Goal: Task Accomplishment & Management: Use online tool/utility

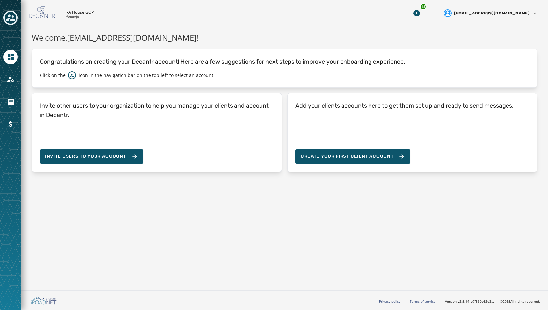
click at [10, 16] on icon "Toggle account select drawer" at bounding box center [10, 17] width 9 height 7
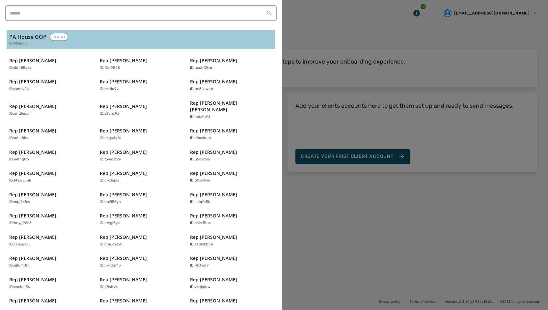
scroll to position [130, 0]
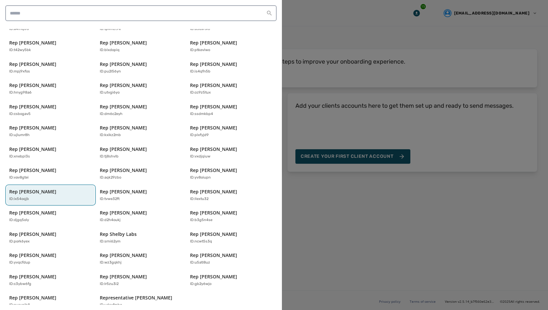
click at [50, 188] on p "Rep [PERSON_NAME]" at bounding box center [32, 191] width 47 height 7
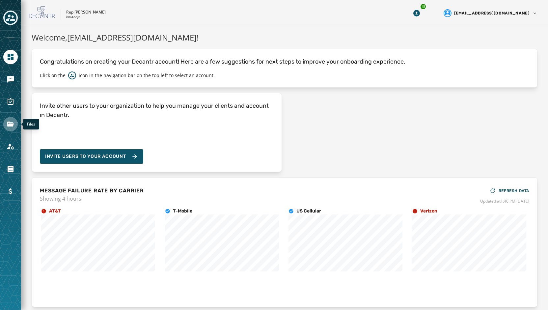
click at [7, 123] on icon "Navigate to Files" at bounding box center [11, 124] width 8 height 8
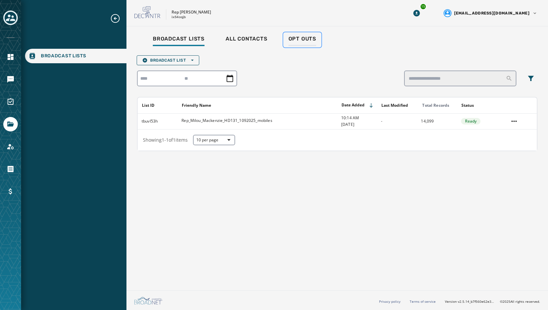
click at [296, 38] on span "Opt Outs" at bounding box center [303, 39] width 28 height 7
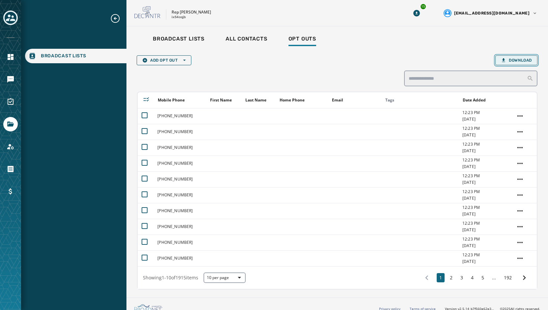
click at [507, 61] on span "Download" at bounding box center [516, 60] width 31 height 5
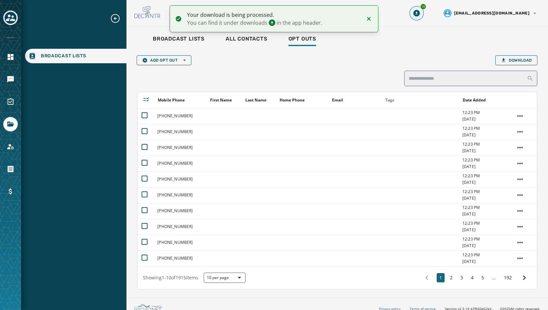
click at [420, 12] on icon "Download Menu" at bounding box center [416, 13] width 7 height 7
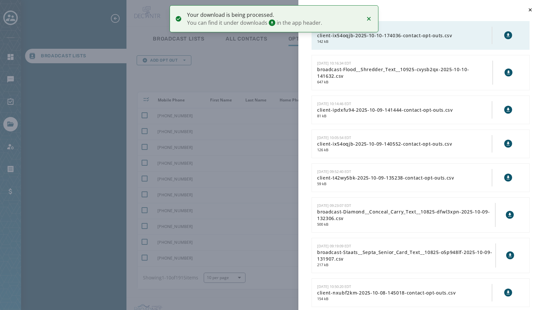
click at [506, 33] on icon at bounding box center [508, 35] width 5 height 5
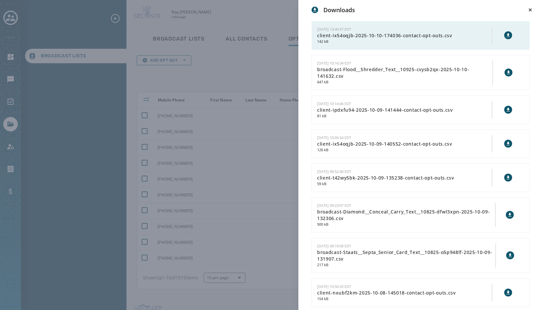
click at [176, 78] on div "Downloads 10/10/2025 - 13:40:37 EDT client-ix54oqjb-2025-10-10-174036-contact-o…" at bounding box center [274, 155] width 548 height 310
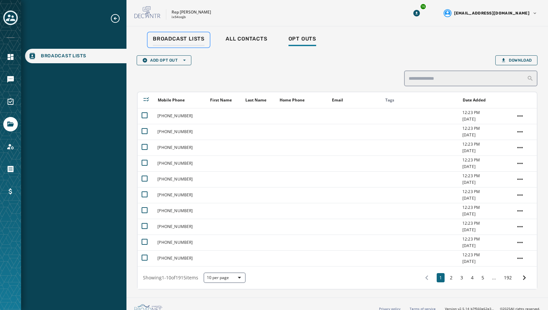
click at [175, 37] on span "Broadcast Lists" at bounding box center [179, 39] width 52 height 7
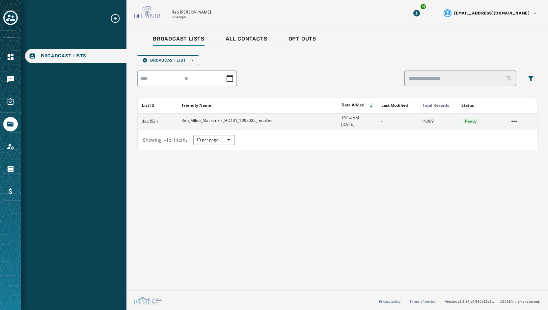
click at [515, 121] on html "Broadcast Lists Skip To Main Content Rep Milou Mackenzie ix54oqjb 16 spugh@paho…" at bounding box center [274, 155] width 548 height 310
click at [511, 150] on div "Delete list" at bounding box center [515, 144] width 30 height 11
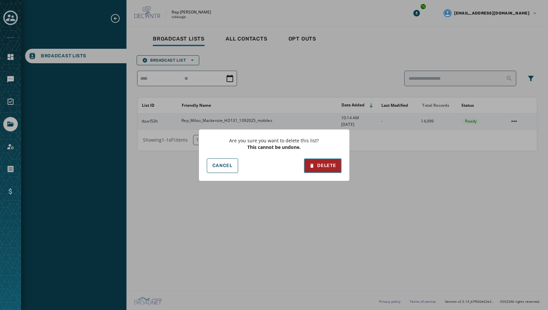
click at [329, 165] on div "Delete" at bounding box center [322, 165] width 27 height 7
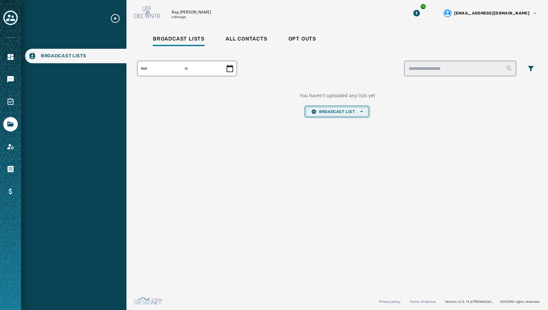
click at [332, 112] on span "Broadcast List Open options" at bounding box center [336, 111] width 51 height 5
click at [329, 123] on span "Upload List" at bounding box center [336, 121] width 51 height 5
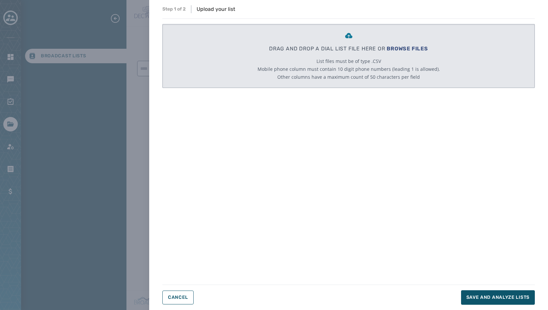
click at [403, 48] on span "BROWSE FILES" at bounding box center [407, 48] width 41 height 6
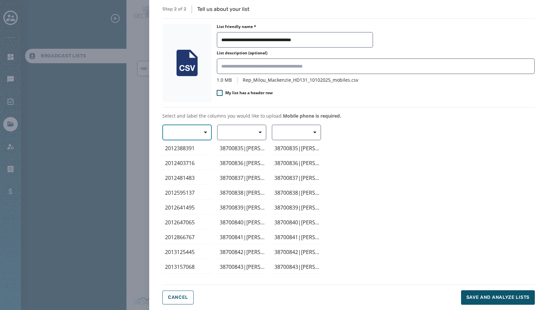
click at [206, 133] on icon "button" at bounding box center [205, 132] width 3 height 3
click at [202, 145] on div "Mobile Phone" at bounding box center [185, 148] width 46 height 12
click at [259, 135] on span "button" at bounding box center [258, 132] width 16 height 13
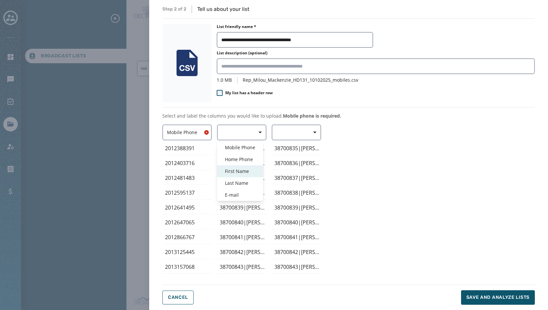
click at [249, 166] on div "First Name" at bounding box center [240, 171] width 46 height 12
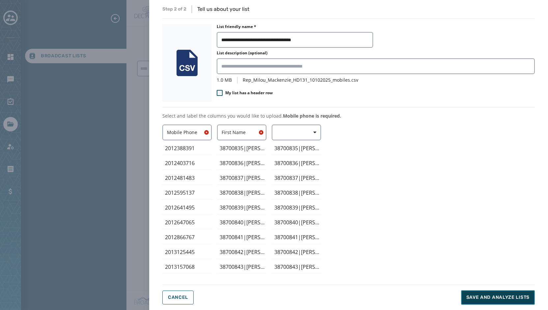
click at [497, 295] on span "Save and analyze lists" at bounding box center [497, 297] width 63 height 7
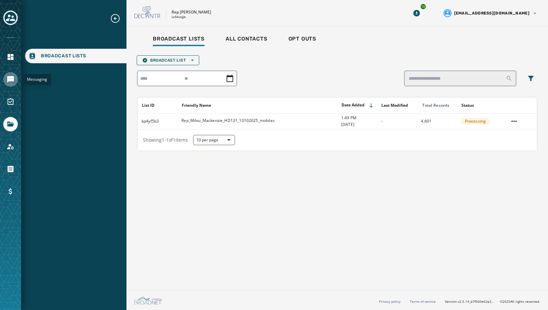
click at [8, 80] on icon "Navigate to Messaging" at bounding box center [10, 79] width 7 height 7
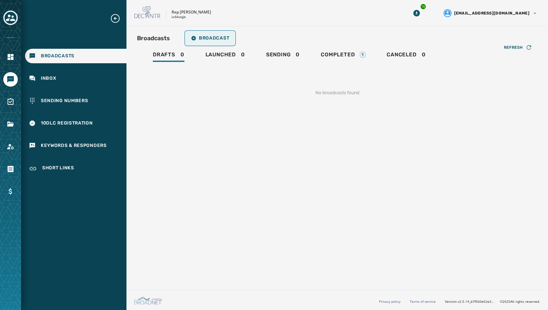
click at [208, 39] on span "Broadcast" at bounding box center [210, 38] width 38 height 5
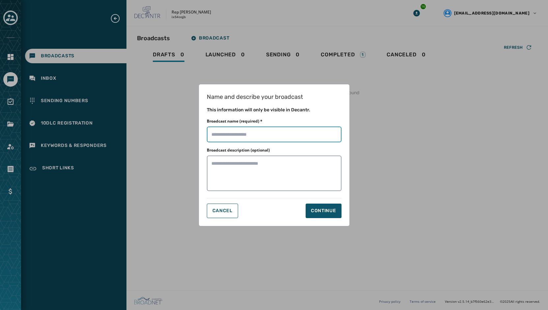
click at [240, 129] on input "Broadcast name (required) *" at bounding box center [274, 134] width 135 height 16
type input "**********"
click at [322, 210] on div "Continue" at bounding box center [323, 210] width 25 height 7
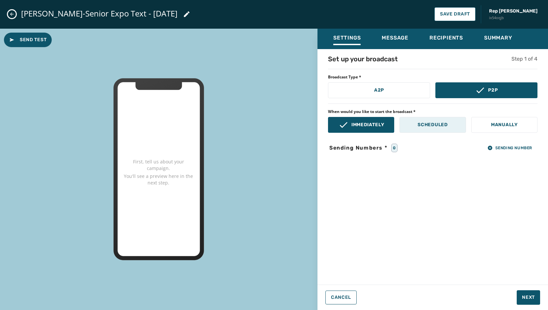
click at [448, 130] on button "Scheduled" at bounding box center [433, 125] width 66 height 16
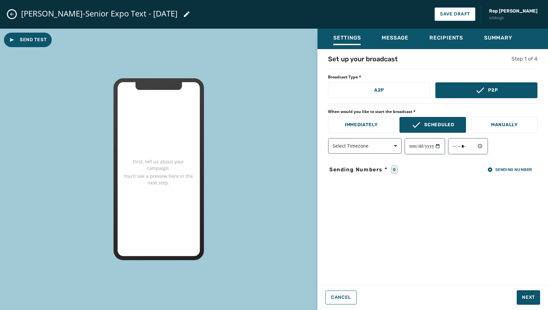
click at [402, 149] on div "Select Timezone" at bounding box center [432, 146] width 209 height 16
click at [399, 148] on span "button" at bounding box center [393, 145] width 16 height 13
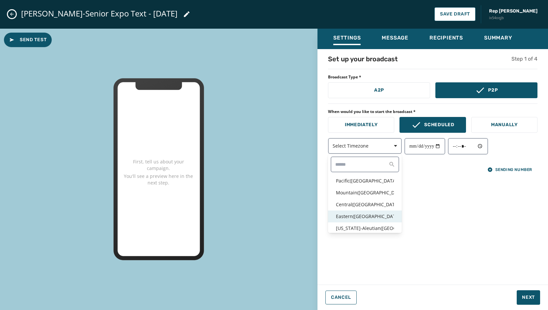
drag, startPoint x: 370, startPoint y: 212, endPoint x: 388, endPoint y: 197, distance: 23.8
click at [370, 212] on div "Eastern ( USA / Canada )" at bounding box center [365, 216] width 74 height 12
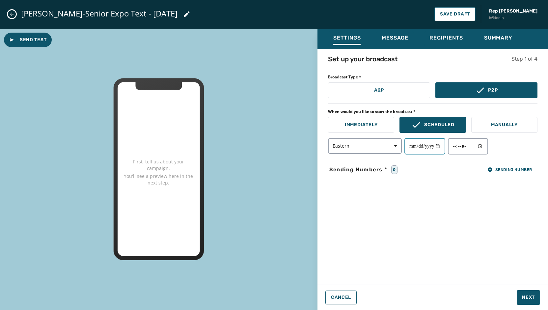
click at [442, 147] on input "date" at bounding box center [424, 146] width 41 height 16
type input "**********"
click at [486, 145] on input "time" at bounding box center [468, 146] width 40 height 16
type input "*****"
drag, startPoint x: 530, startPoint y: 191, endPoint x: 530, endPoint y: 187, distance: 4.0
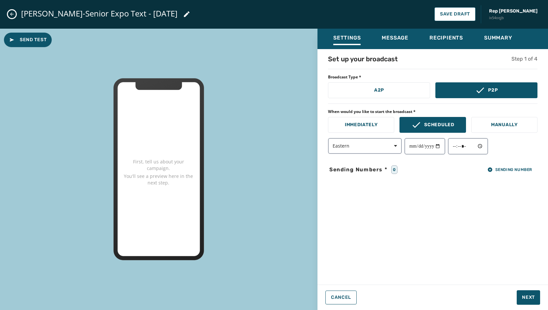
click at [530, 191] on div "**********" at bounding box center [432, 164] width 231 height 221
click at [516, 171] on span "Sending Number" at bounding box center [509, 169] width 45 height 5
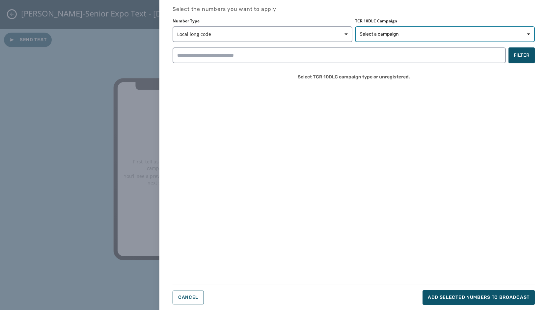
click at [447, 37] on span "Select a campaign" at bounding box center [445, 34] width 171 height 7
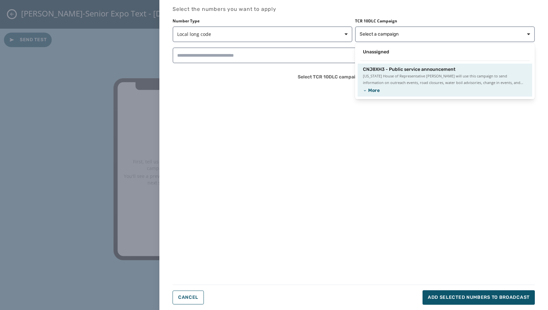
click at [425, 66] on div "CNJ8XH3 - Public service announcement Pennsylvania House of Representative Milo…" at bounding box center [445, 80] width 175 height 33
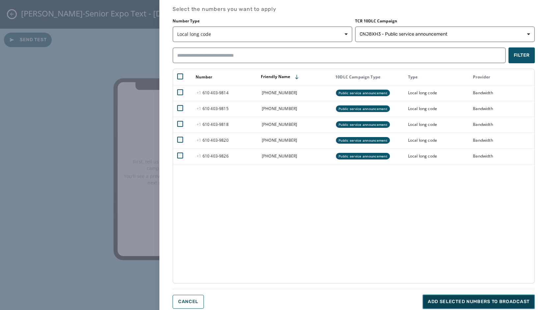
click at [474, 301] on span "Add selected numbers to broadcast" at bounding box center [479, 301] width 102 height 7
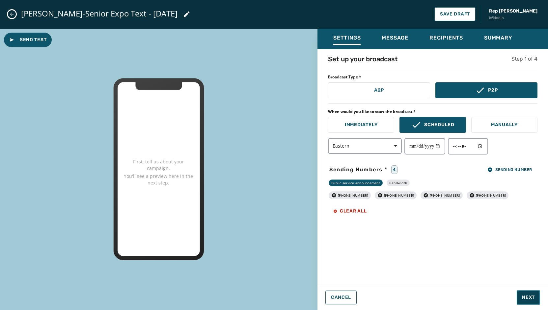
click at [528, 296] on span "Next" at bounding box center [528, 297] width 13 height 7
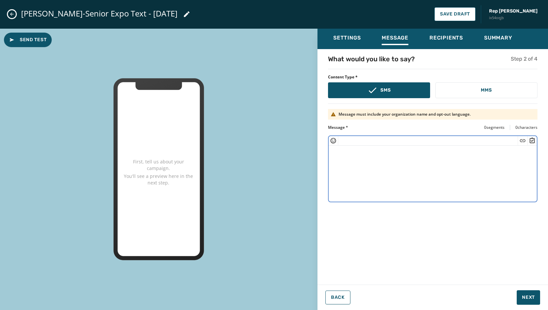
click at [361, 156] on textarea at bounding box center [433, 173] width 208 height 54
paste textarea "**********"
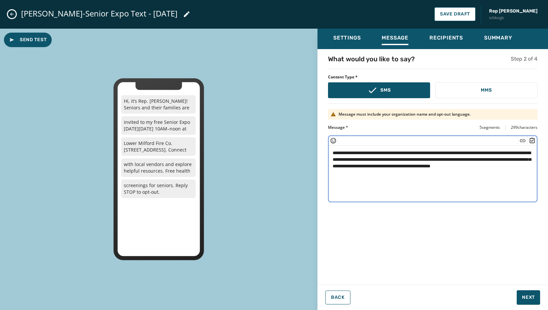
click at [333, 154] on textarea "**********" at bounding box center [433, 173] width 208 height 54
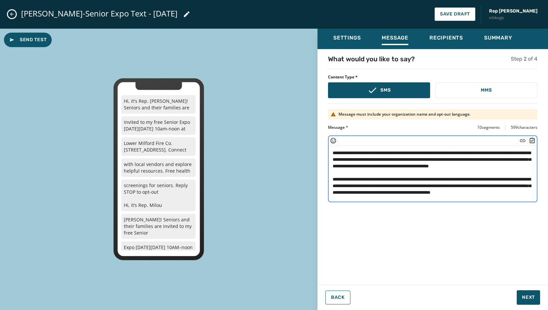
scroll to position [13, 0]
drag, startPoint x: 408, startPoint y: 193, endPoint x: 332, endPoint y: 166, distance: 80.8
click at [332, 166] on textarea "**********" at bounding box center [433, 173] width 208 height 54
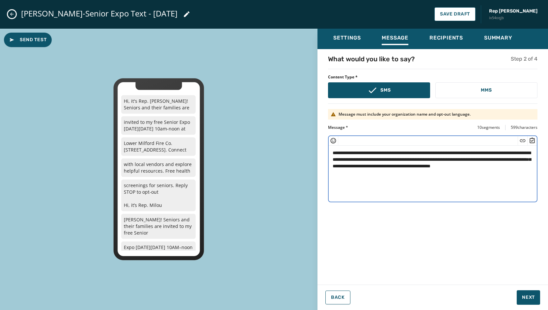
scroll to position [0, 0]
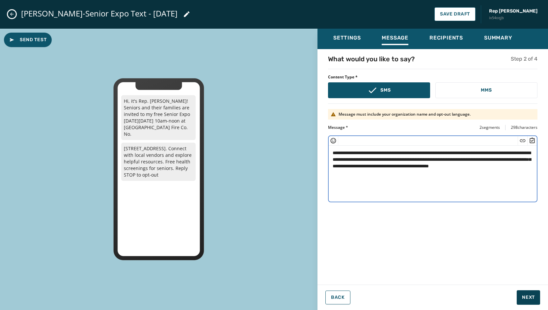
type textarea "**********"
click at [529, 295] on span "Next" at bounding box center [528, 297] width 13 height 7
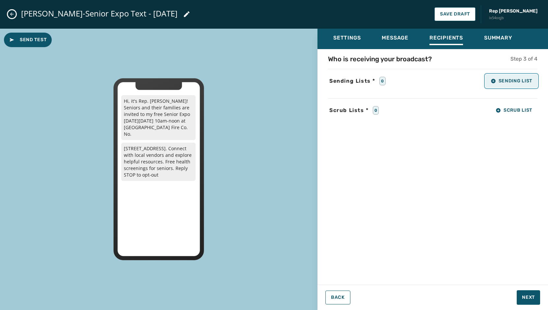
click at [510, 83] on span "Sending List" at bounding box center [511, 80] width 41 height 5
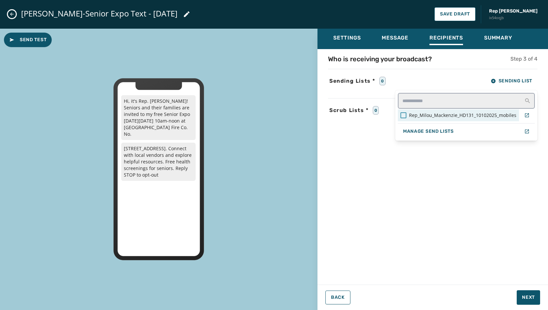
click at [406, 114] on div at bounding box center [403, 115] width 6 height 6
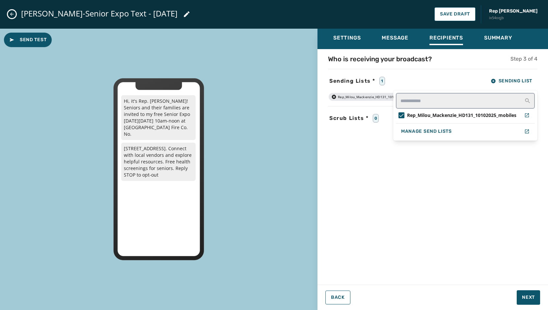
click at [536, 296] on div "Settings Message Recipients Summary Who is receiving your broadcast? Step 3 of …" at bounding box center [432, 167] width 231 height 276
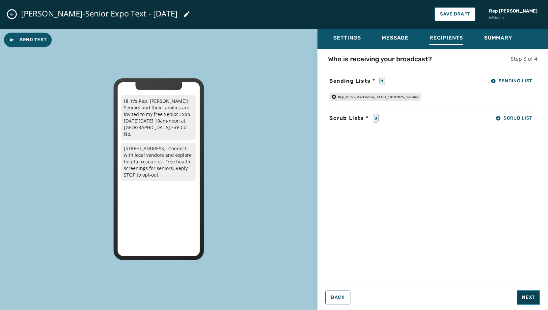
click at [533, 297] on span "Next" at bounding box center [528, 297] width 13 height 7
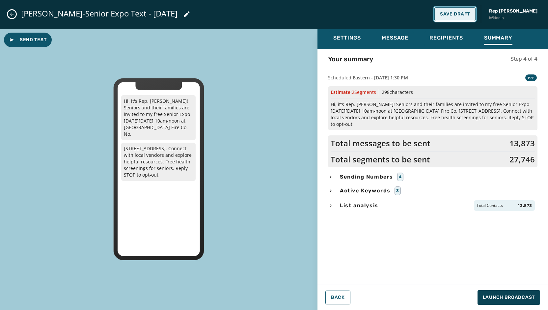
click at [455, 16] on span "Save Draft" at bounding box center [455, 14] width 30 height 5
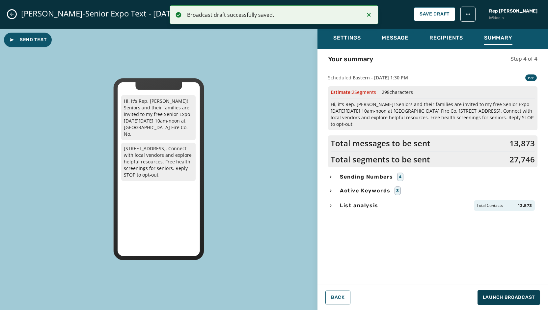
click at [9, 15] on icon "Close admin drawer" at bounding box center [11, 14] width 5 height 5
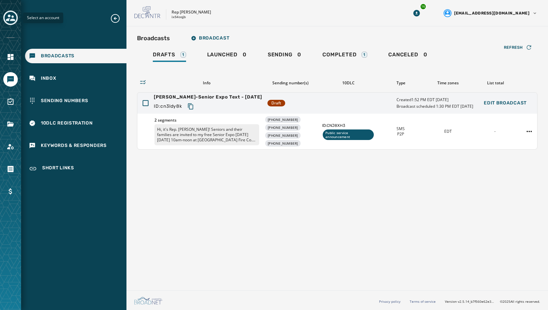
click at [12, 21] on icon "Toggle account select drawer" at bounding box center [10, 17] width 9 height 7
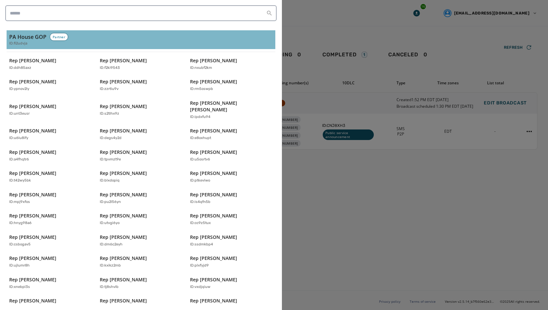
click at [24, 33] on h3 "PA House GOP" at bounding box center [27, 37] width 37 height 8
